Goal: Task Accomplishment & Management: Manage account settings

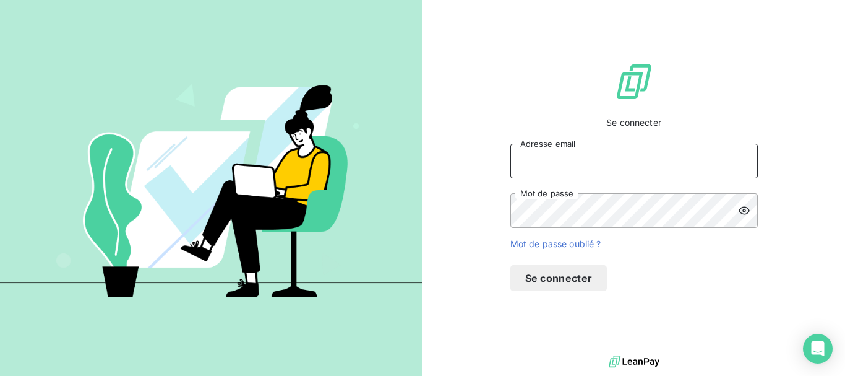
type input "maxime@yara-connect.com"
click at [608, 291] on button "Se connecter" at bounding box center [558, 278] width 97 height 26
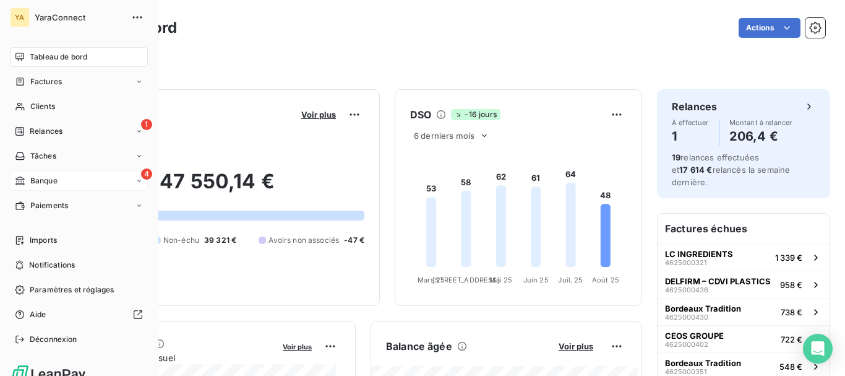
click at [33, 180] on span "Banque" at bounding box center [43, 180] width 27 height 11
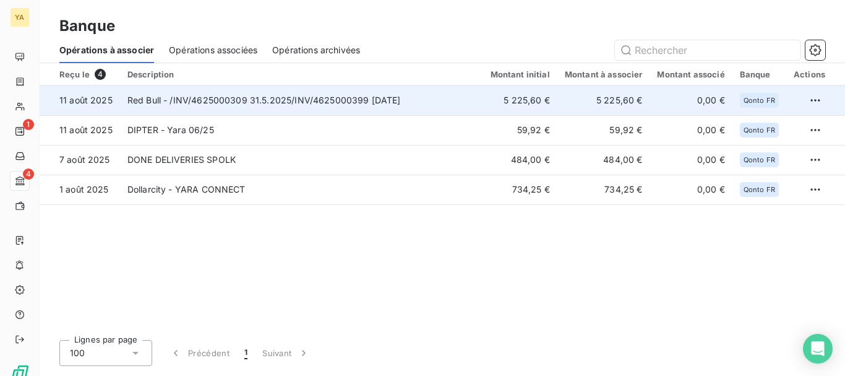
click at [236, 106] on td "Red Bull - /INV/4625000309 31.5.2025/INV/4625000399 30.6.2025" at bounding box center [301, 100] width 363 height 30
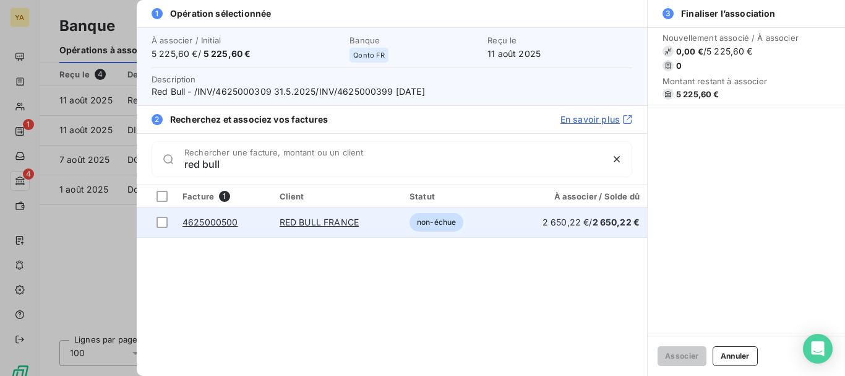
type input "red bull"
click at [321, 223] on link "RED BULL FRANCE" at bounding box center [319, 222] width 79 height 11
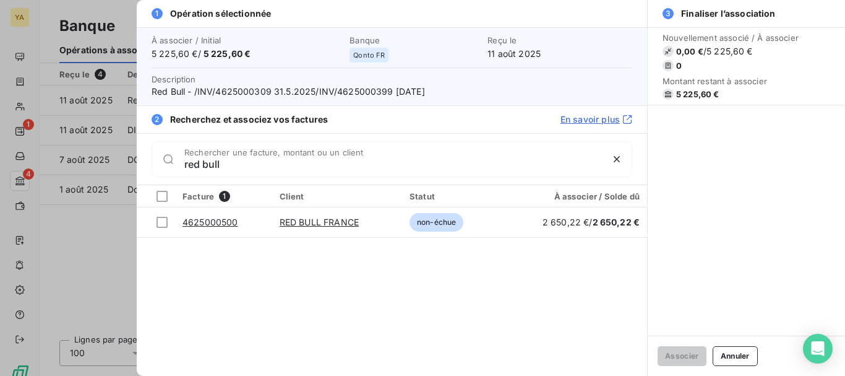
click at [16, 139] on div at bounding box center [422, 188] width 845 height 376
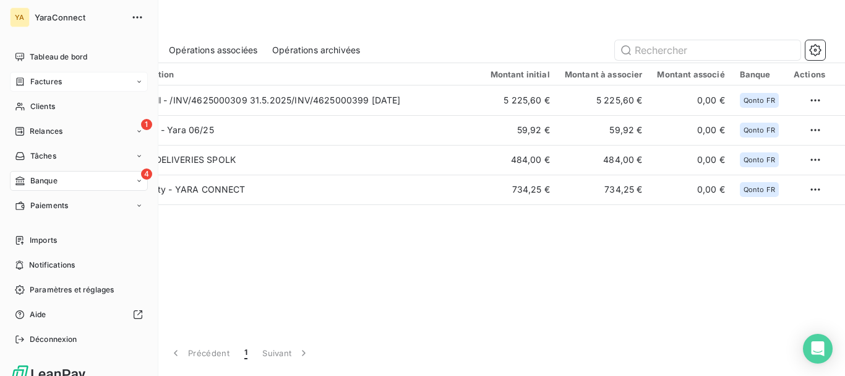
click at [57, 85] on span "Factures" at bounding box center [46, 81] width 32 height 11
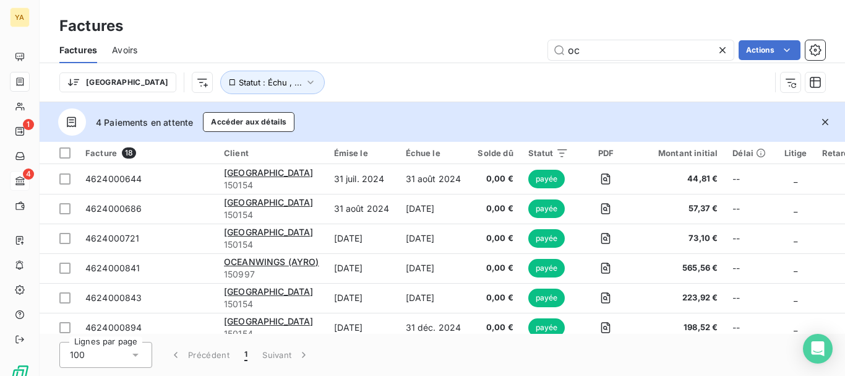
type input "o"
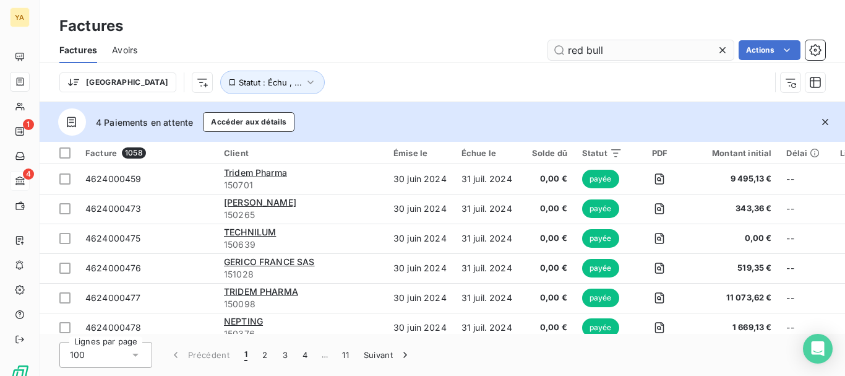
click at [618, 48] on input "red bull" at bounding box center [641, 50] width 186 height 20
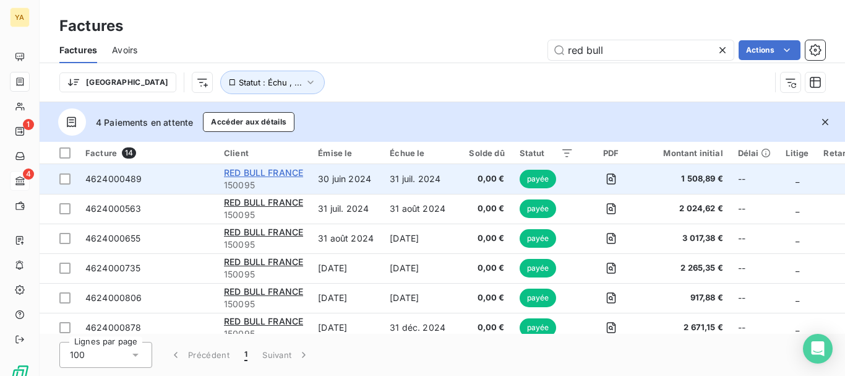
type input "red bull"
click at [239, 171] on span "RED BULL FRANCE" at bounding box center [263, 172] width 79 height 11
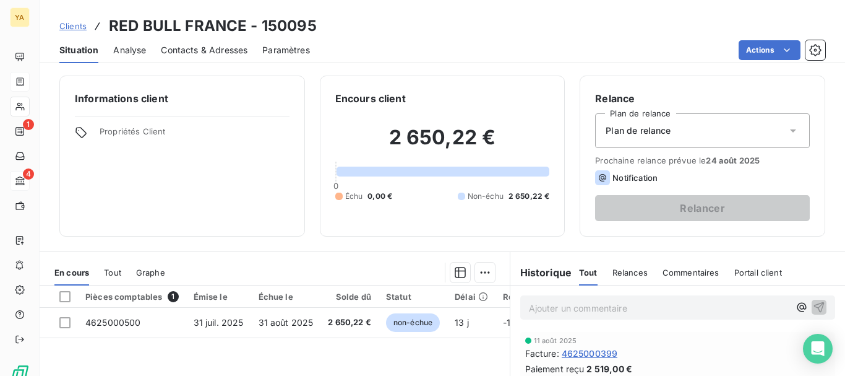
click at [128, 46] on span "Analyse" at bounding box center [129, 50] width 33 height 12
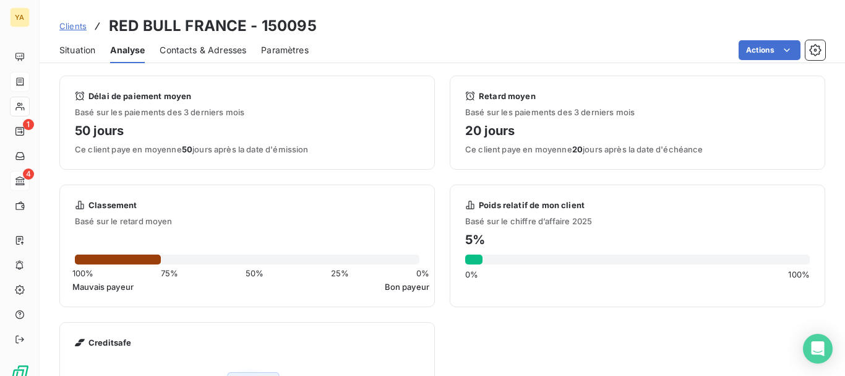
click at [89, 51] on span "Situation" at bounding box center [77, 50] width 36 height 12
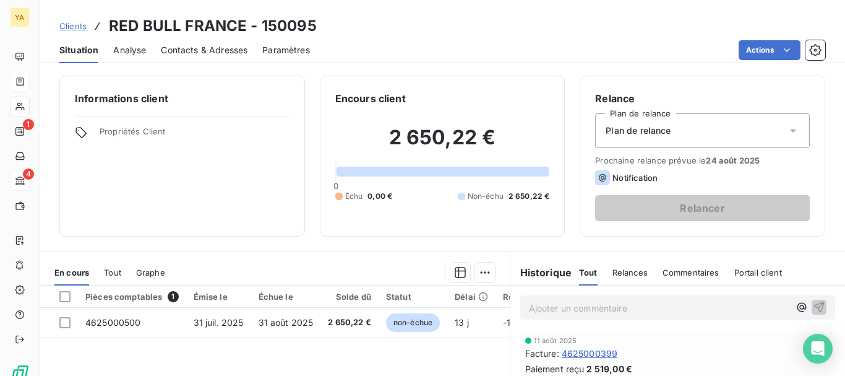
click at [84, 29] on span "Clients" at bounding box center [72, 26] width 27 height 10
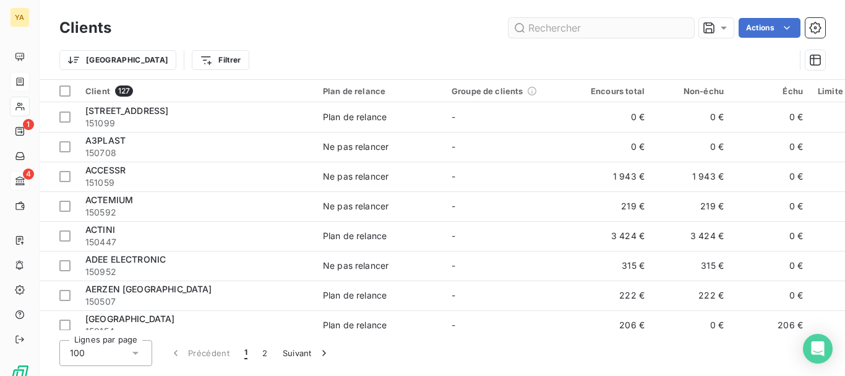
click at [538, 27] on input "text" at bounding box center [602, 28] width 186 height 20
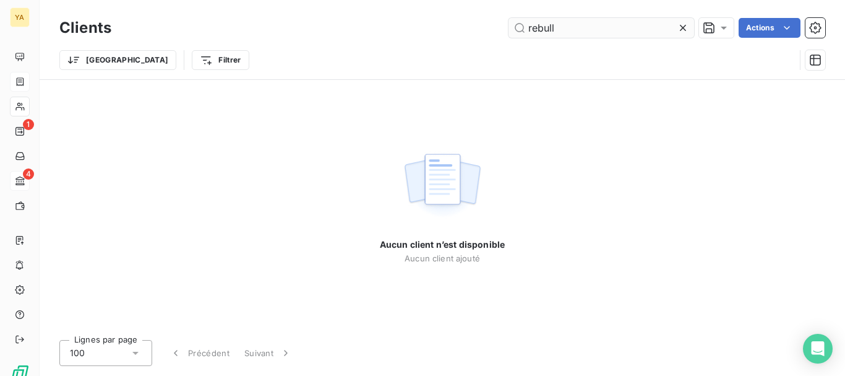
click at [536, 32] on input "rebull" at bounding box center [602, 28] width 186 height 20
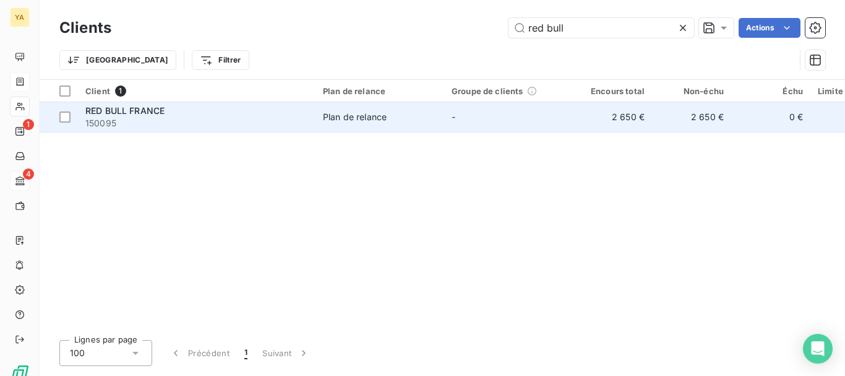
type input "red bull"
click at [107, 110] on span "RED BULL FRANCE" at bounding box center [124, 110] width 79 height 11
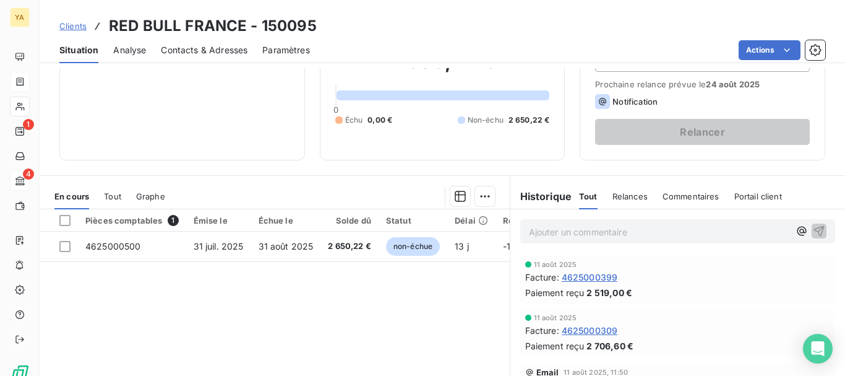
scroll to position [75, 0]
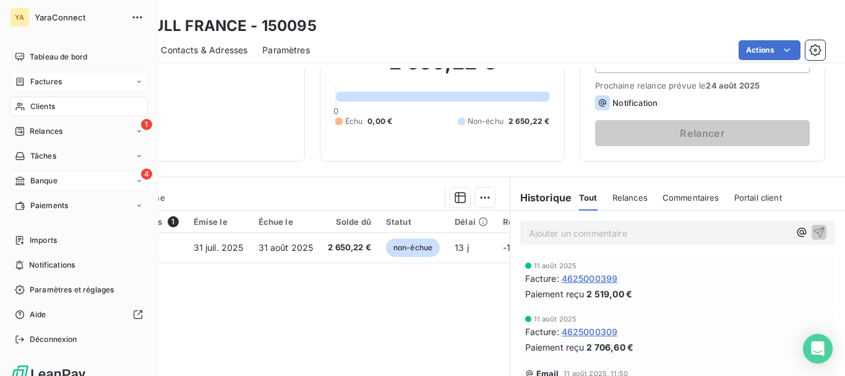
click at [36, 179] on span "Banque" at bounding box center [43, 180] width 27 height 11
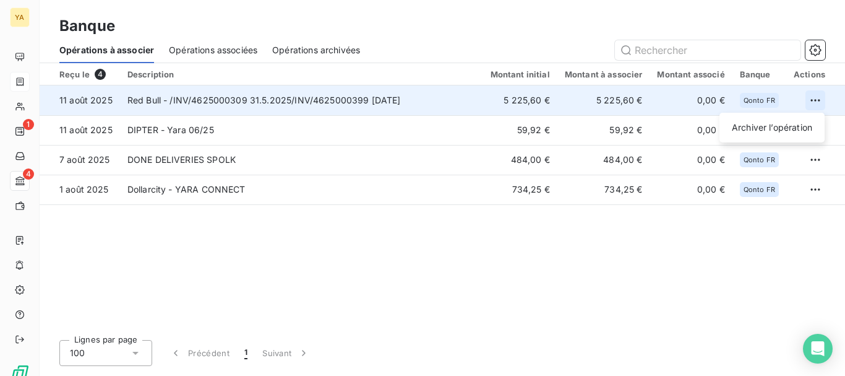
click at [819, 105] on html "YA 1 4 Banque Opérations à associer Opérations associées Opérations archivées R…" at bounding box center [422, 188] width 845 height 376
click at [791, 126] on div "Archiver l’opération" at bounding box center [772, 128] width 95 height 20
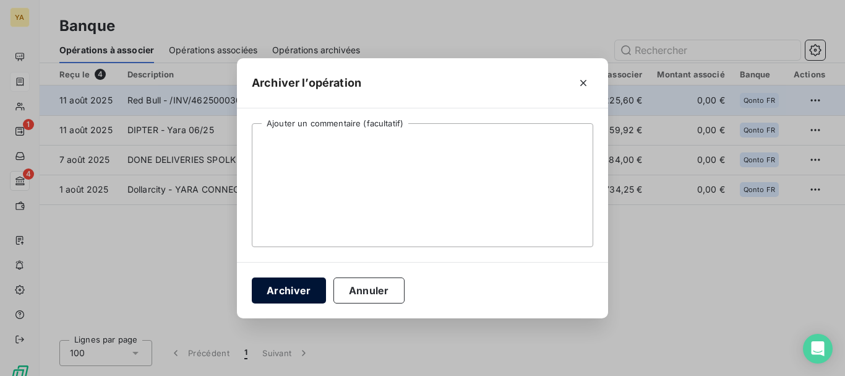
click at [318, 293] on button "Archiver" at bounding box center [289, 290] width 74 height 26
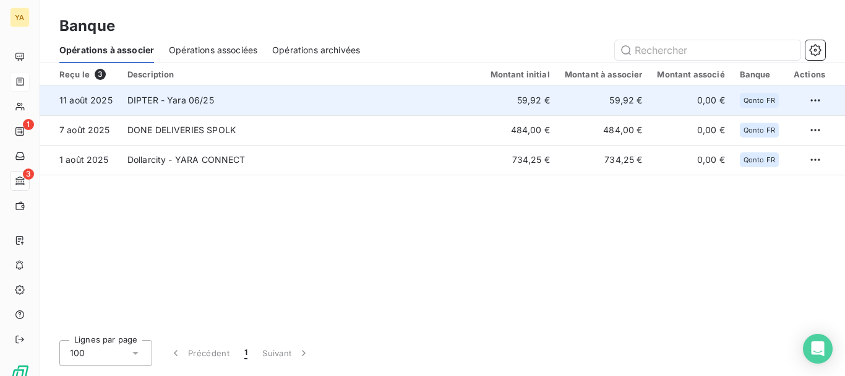
click at [350, 103] on td "DIPTER - Yara 06/25" at bounding box center [301, 100] width 363 height 30
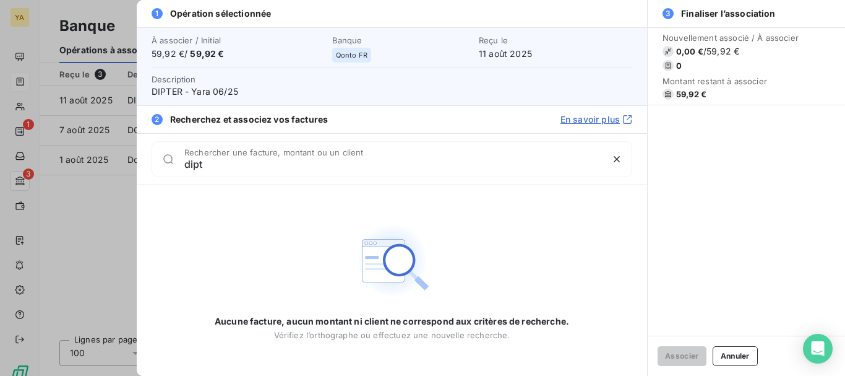
type input "dipt"
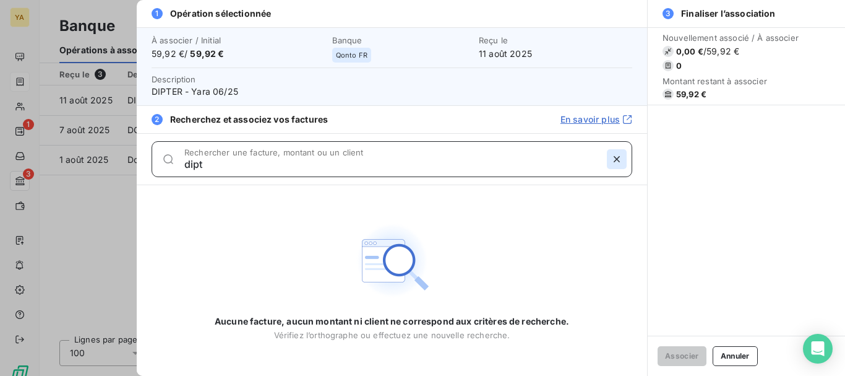
click at [616, 165] on icon "button" at bounding box center [617, 159] width 12 height 12
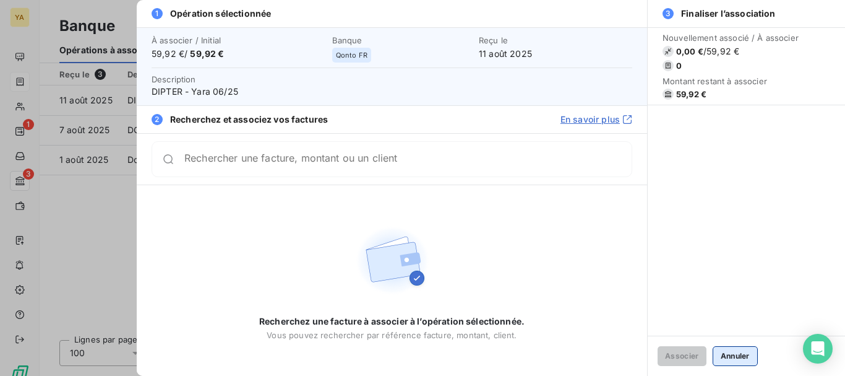
click at [728, 358] on button "Annuler" at bounding box center [735, 356] width 45 height 20
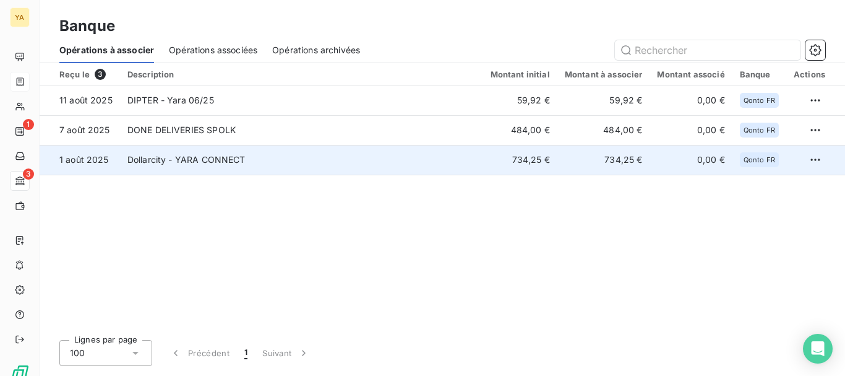
click at [283, 166] on td "Dollarcity - YARA CONNECT" at bounding box center [301, 160] width 363 height 30
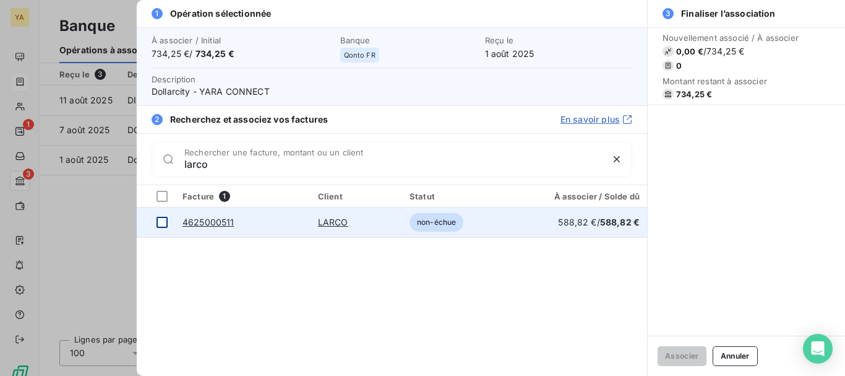
type input "larco"
click at [165, 220] on div at bounding box center [162, 222] width 11 height 11
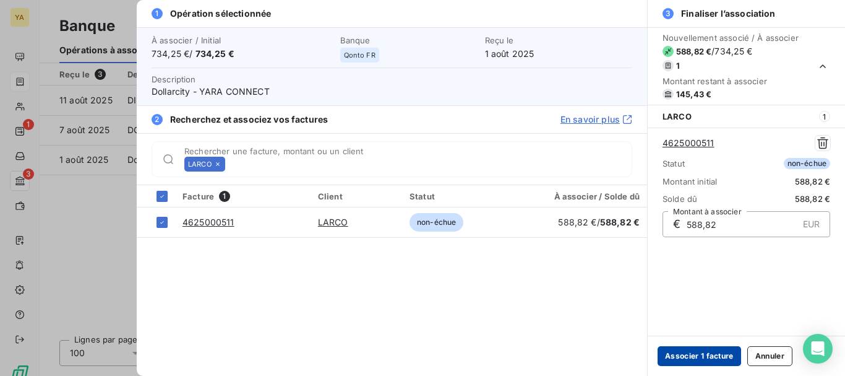
click at [689, 351] on button "Associer 1 facture" at bounding box center [700, 356] width 84 height 20
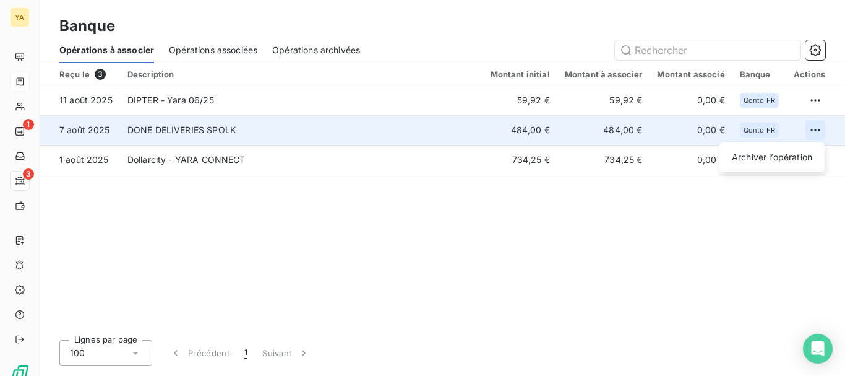
click at [811, 123] on html "YA 1 3 Banque Opérations à associer Opérations associées Opérations archivées R…" at bounding box center [422, 188] width 845 height 376
click at [772, 158] on div "Archiver l’opération" at bounding box center [772, 157] width 95 height 20
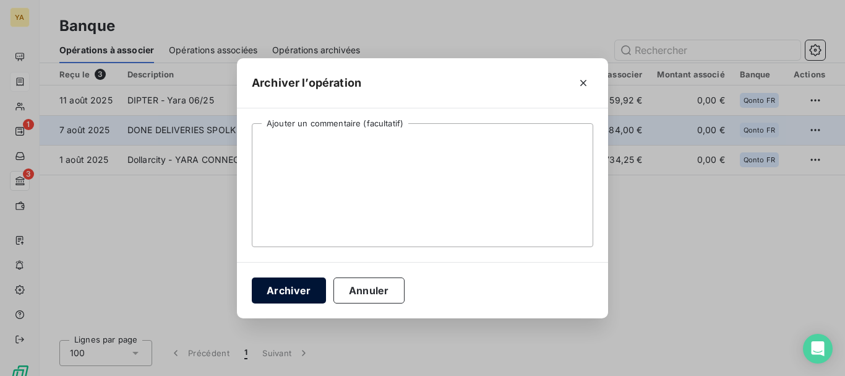
click at [303, 291] on button "Archiver" at bounding box center [289, 290] width 74 height 26
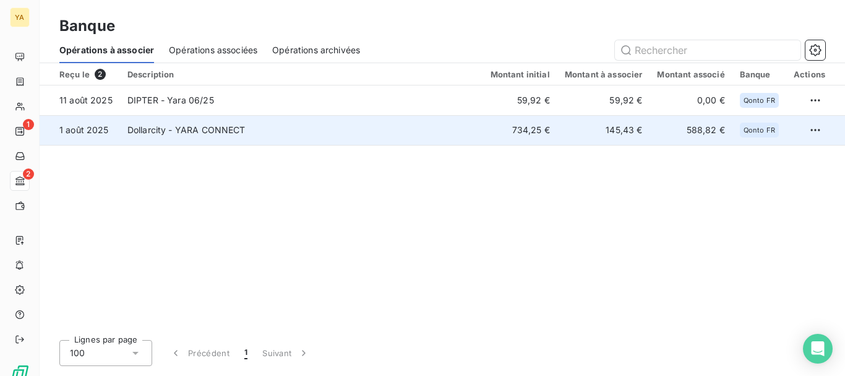
click at [277, 125] on td "Dollarcity - YARA CONNECT" at bounding box center [301, 130] width 363 height 30
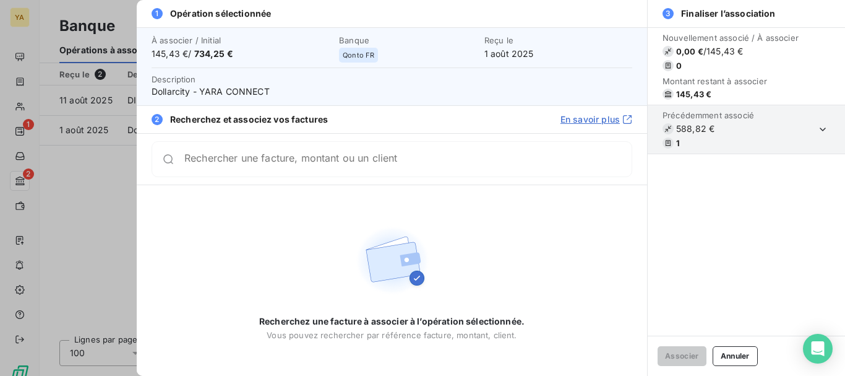
click at [265, 164] on input "Rechercher une facture, montant ou un client" at bounding box center [407, 159] width 447 height 12
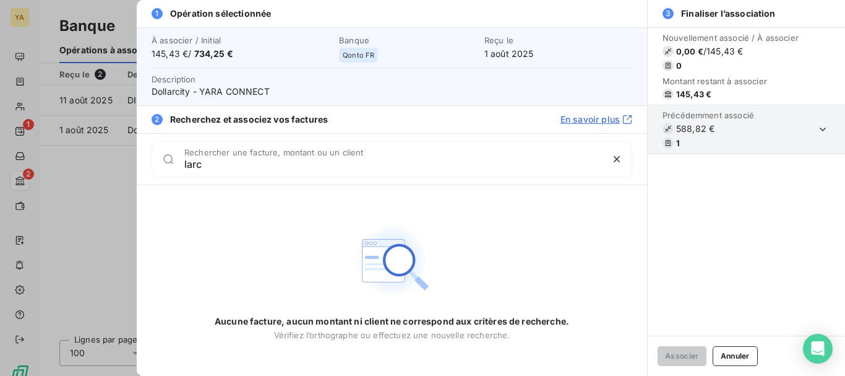
type input "larc"
click at [121, 134] on div at bounding box center [422, 188] width 845 height 376
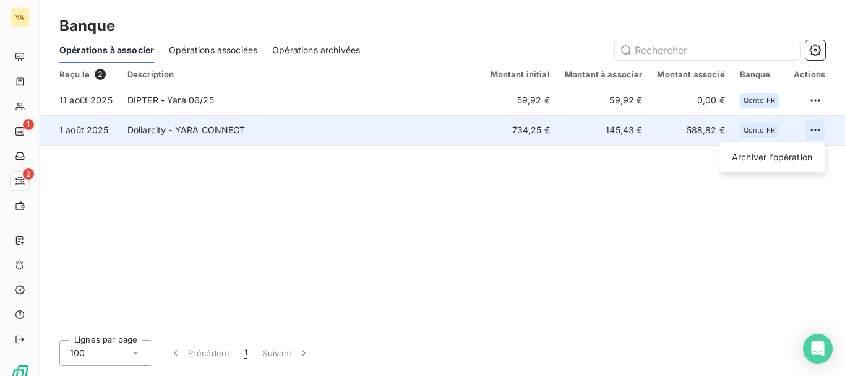
click at [814, 131] on html "YA 1 2 Banque Opérations à associer Opérations associées Opérations archivées R…" at bounding box center [422, 188] width 845 height 376
click at [794, 152] on div "Archiver l’opération" at bounding box center [772, 157] width 95 height 20
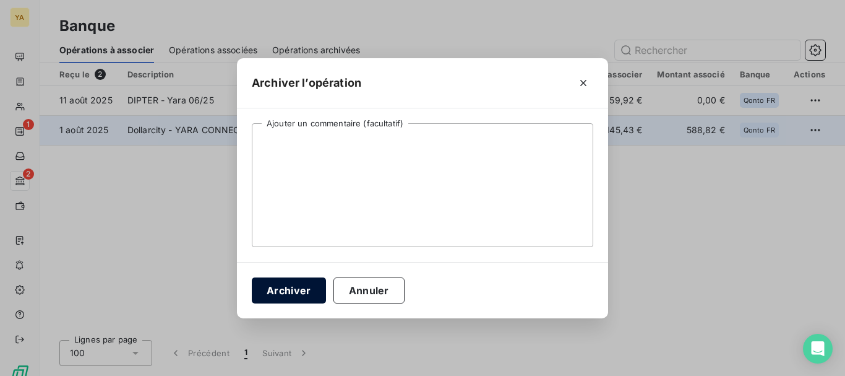
click at [315, 296] on button "Archiver" at bounding box center [289, 290] width 74 height 26
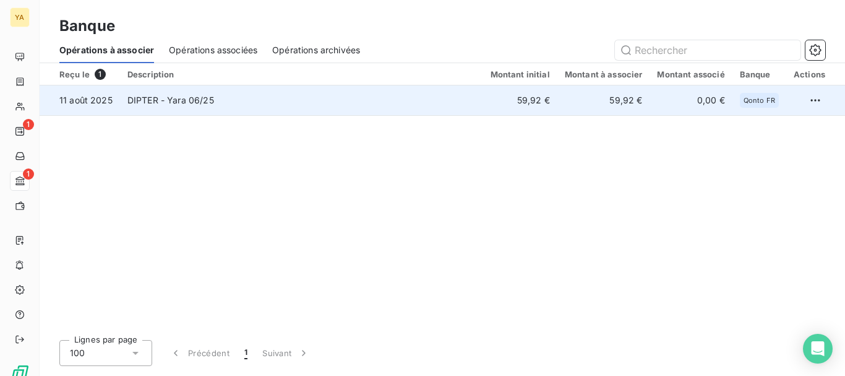
click at [299, 101] on td "DIPTER - Yara 06/25" at bounding box center [301, 100] width 363 height 30
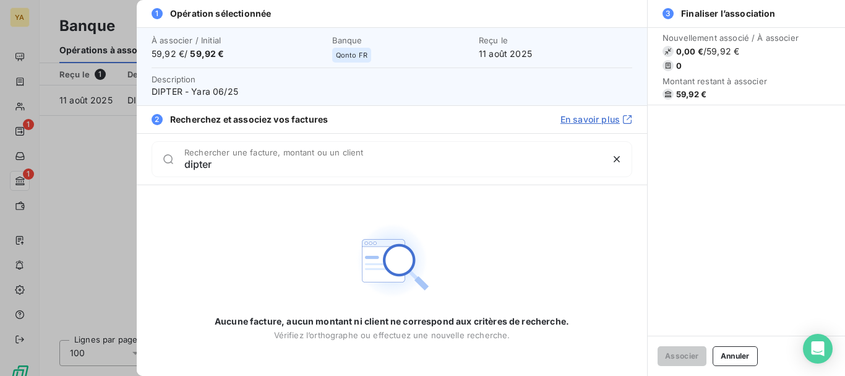
type input "dipter"
click at [82, 157] on div at bounding box center [422, 188] width 845 height 376
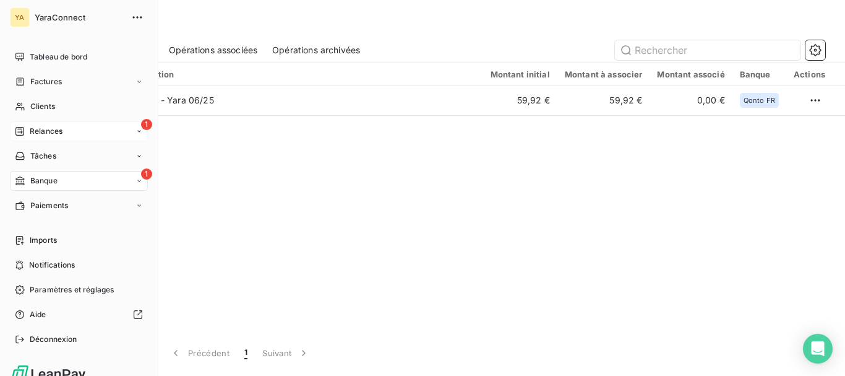
click at [43, 126] on span "Relances" at bounding box center [46, 131] width 33 height 11
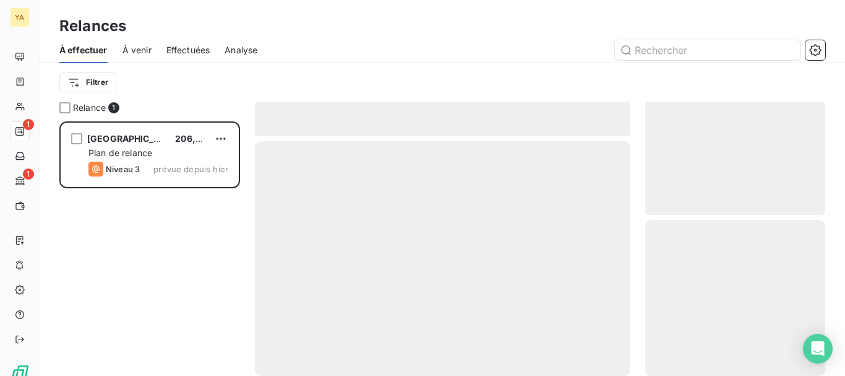
scroll to position [245, 171]
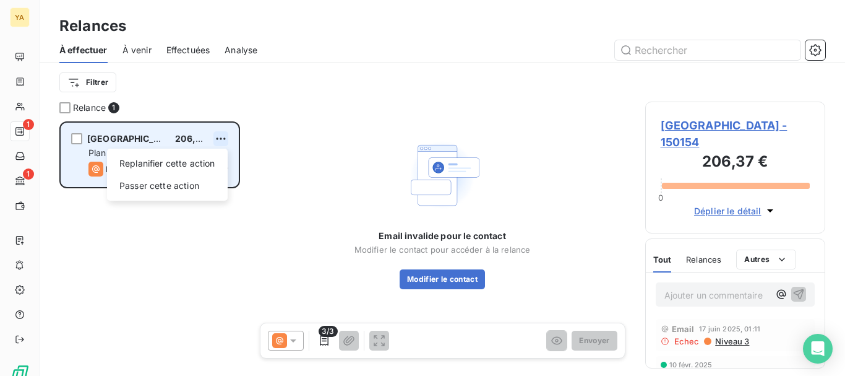
click at [220, 136] on html "YA 1 1 Relances À effectuer À venir Effectuées Analyse Filtrer Relance 1 Afriqu…" at bounding box center [422, 188] width 845 height 376
click at [201, 183] on div "Passer cette action" at bounding box center [167, 186] width 111 height 20
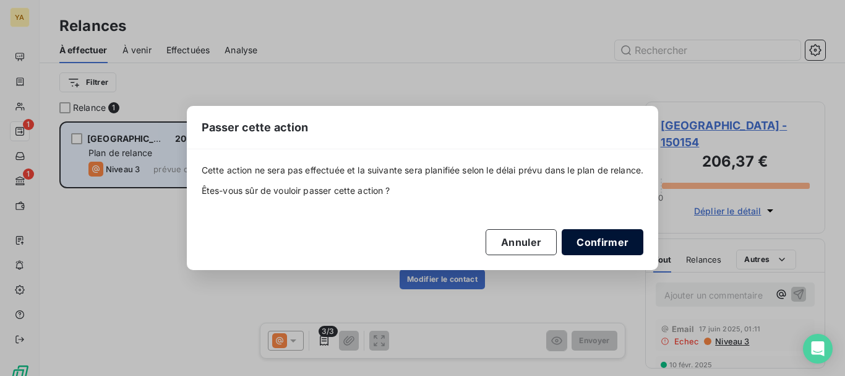
click at [611, 241] on button "Confirmer" at bounding box center [603, 242] width 82 height 26
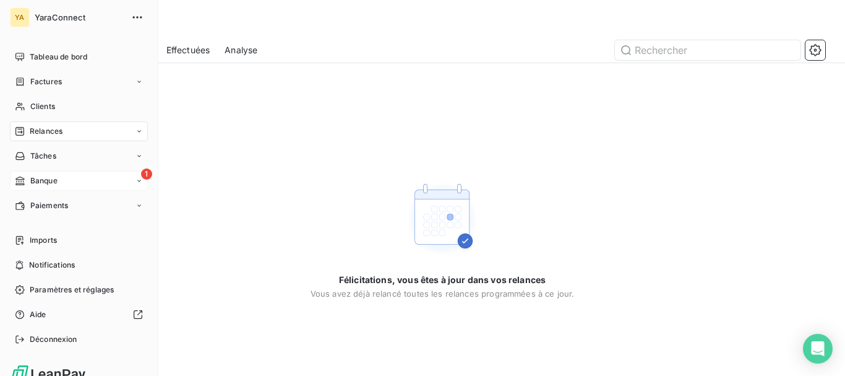
click at [37, 179] on span "Banque" at bounding box center [43, 180] width 27 height 11
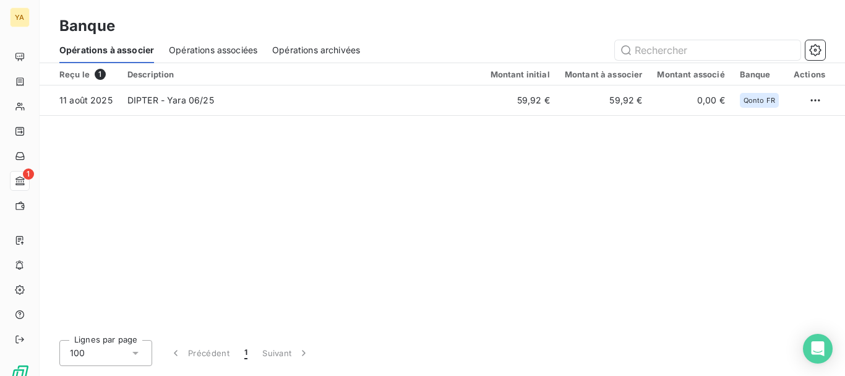
click at [324, 215] on div "Reçu le 1 Description Montant initial Montant à associer Montant associé Banque…" at bounding box center [443, 196] width 806 height 267
